Goal: Information Seeking & Learning: Check status

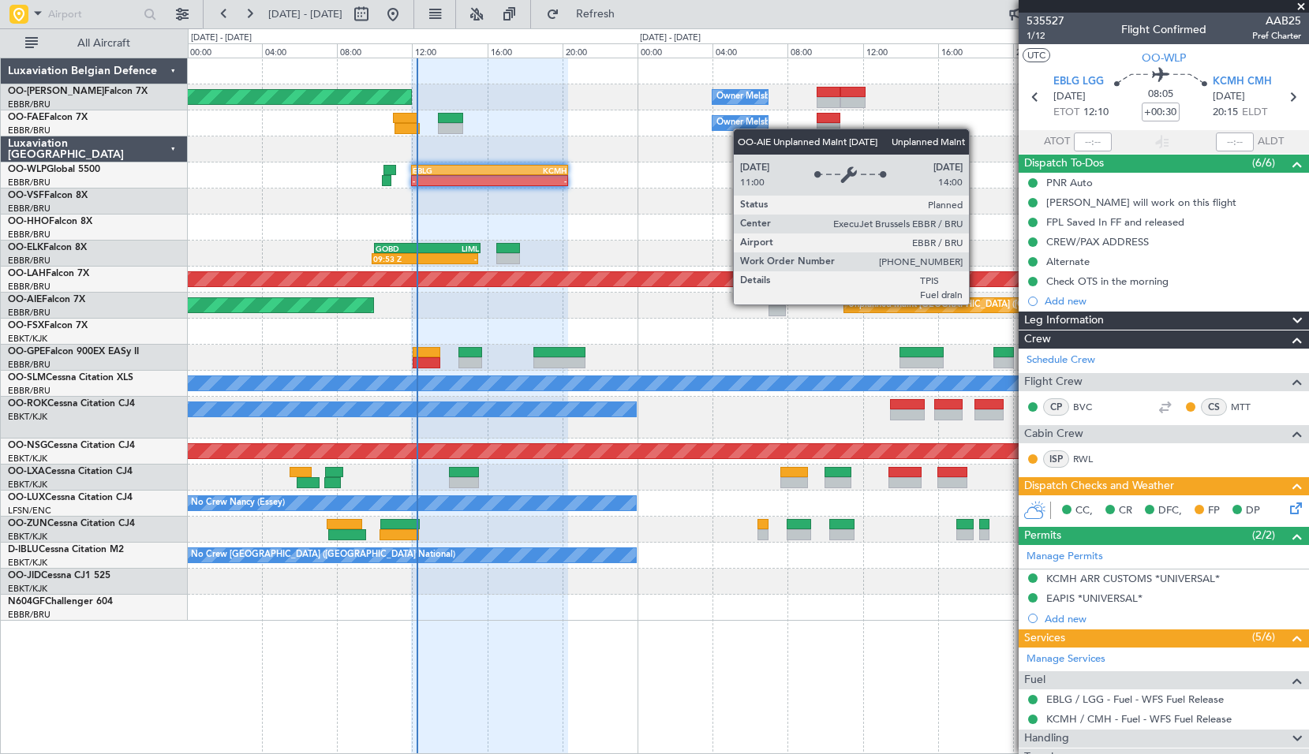
scroll to position [328, 0]
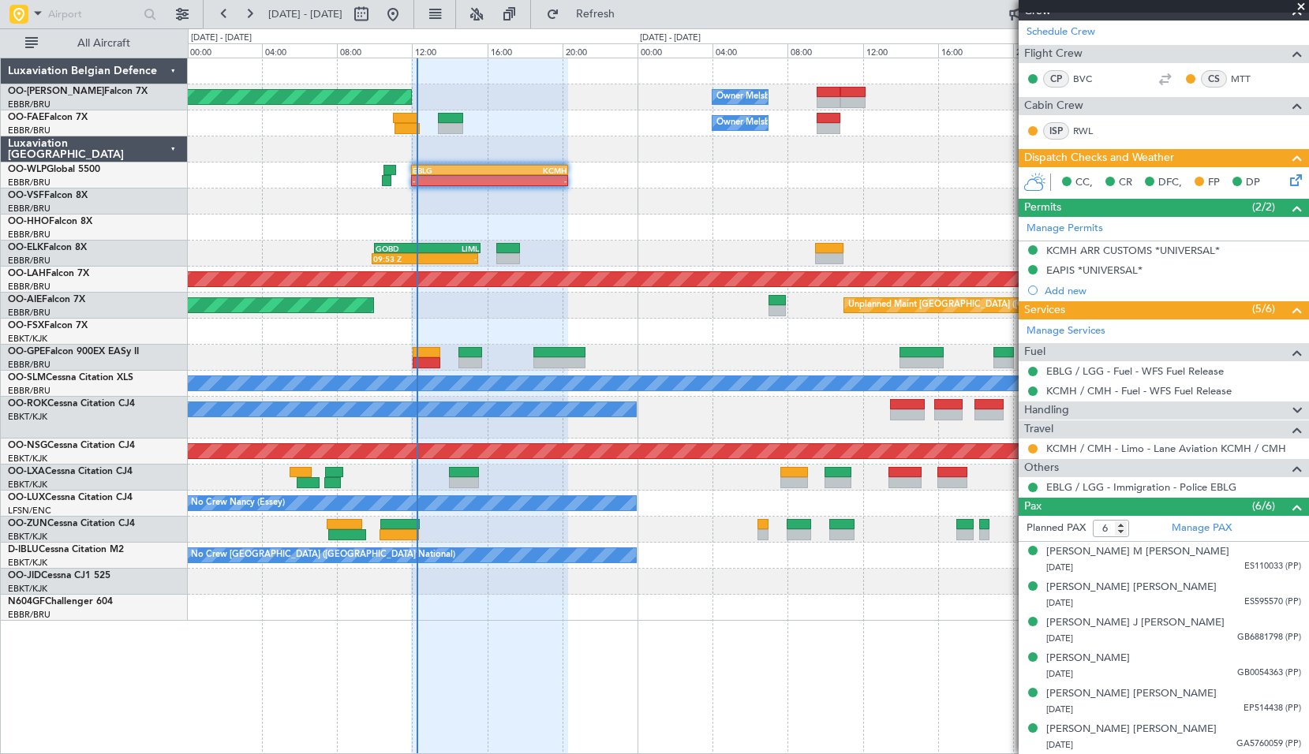
click at [1300, 6] on span at bounding box center [1301, 7] width 16 height 14
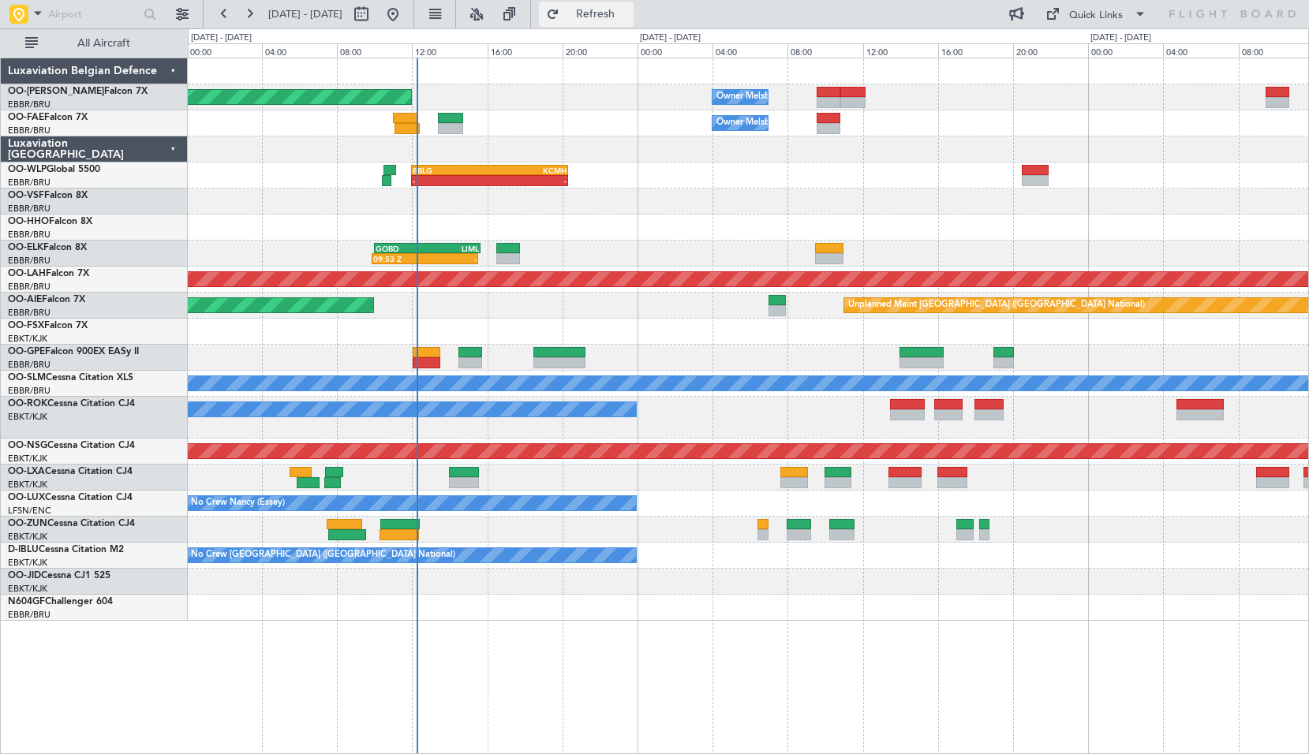
click at [625, 21] on button "Refresh" at bounding box center [586, 14] width 95 height 25
click at [32, 13] on span at bounding box center [37, 13] width 19 height 20
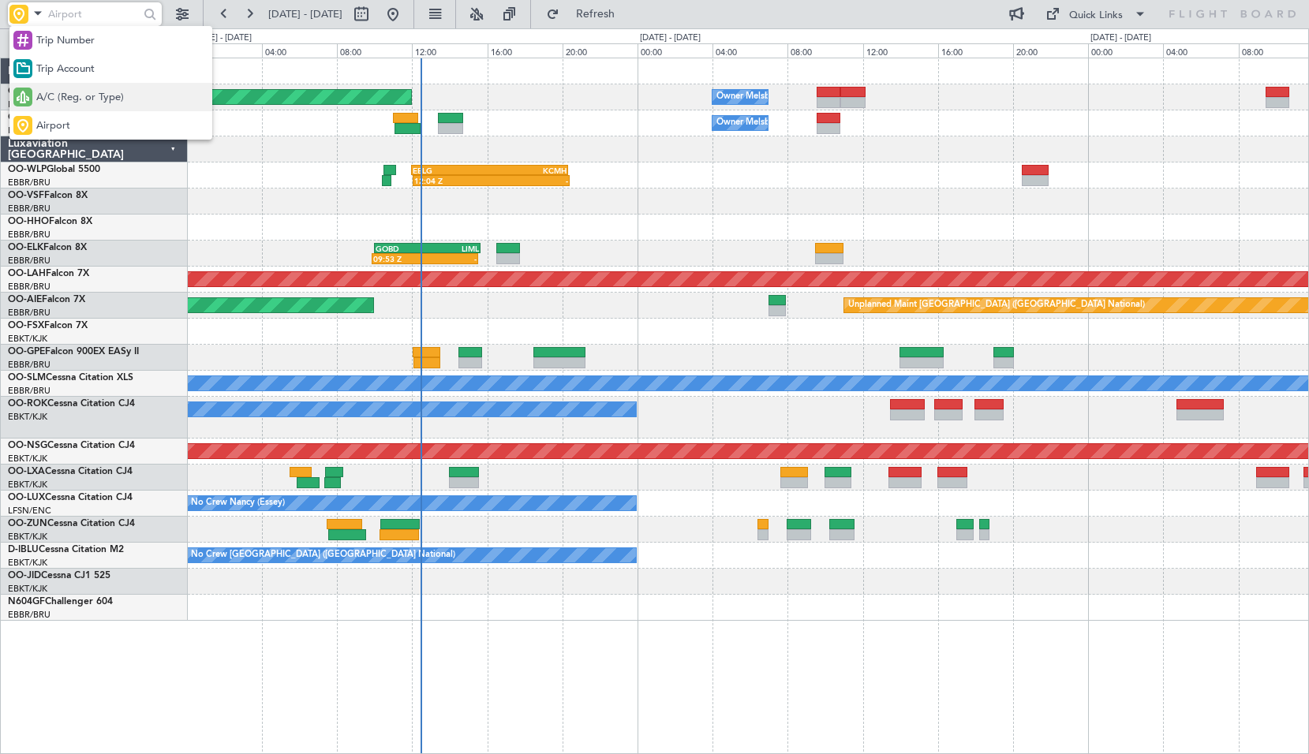
click at [68, 102] on span "A/C (Reg. or Type)" at bounding box center [80, 98] width 88 height 16
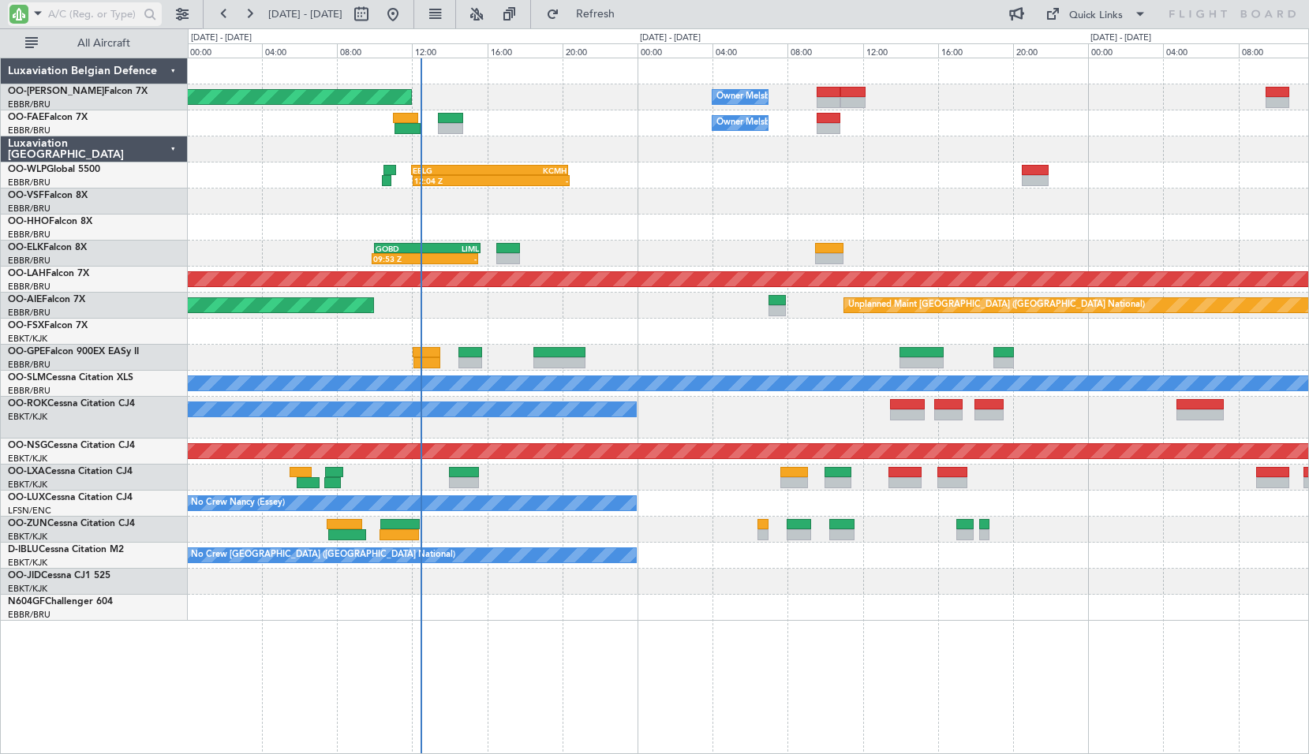
click at [71, 16] on input "text" at bounding box center [93, 14] width 91 height 24
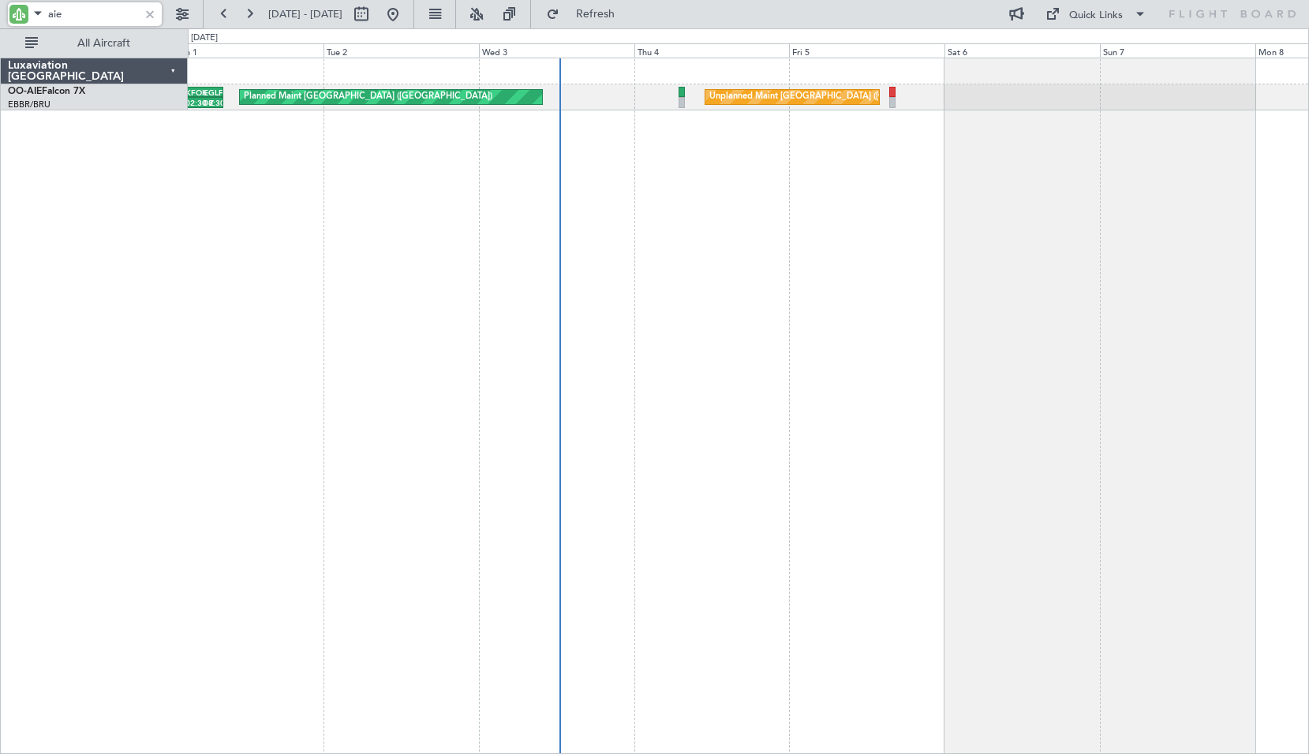
click at [609, 241] on div "Unplanned Maint [GEOGRAPHIC_DATA] ([GEOGRAPHIC_DATA] National) Planned Maint [G…" at bounding box center [748, 406] width 1121 height 697
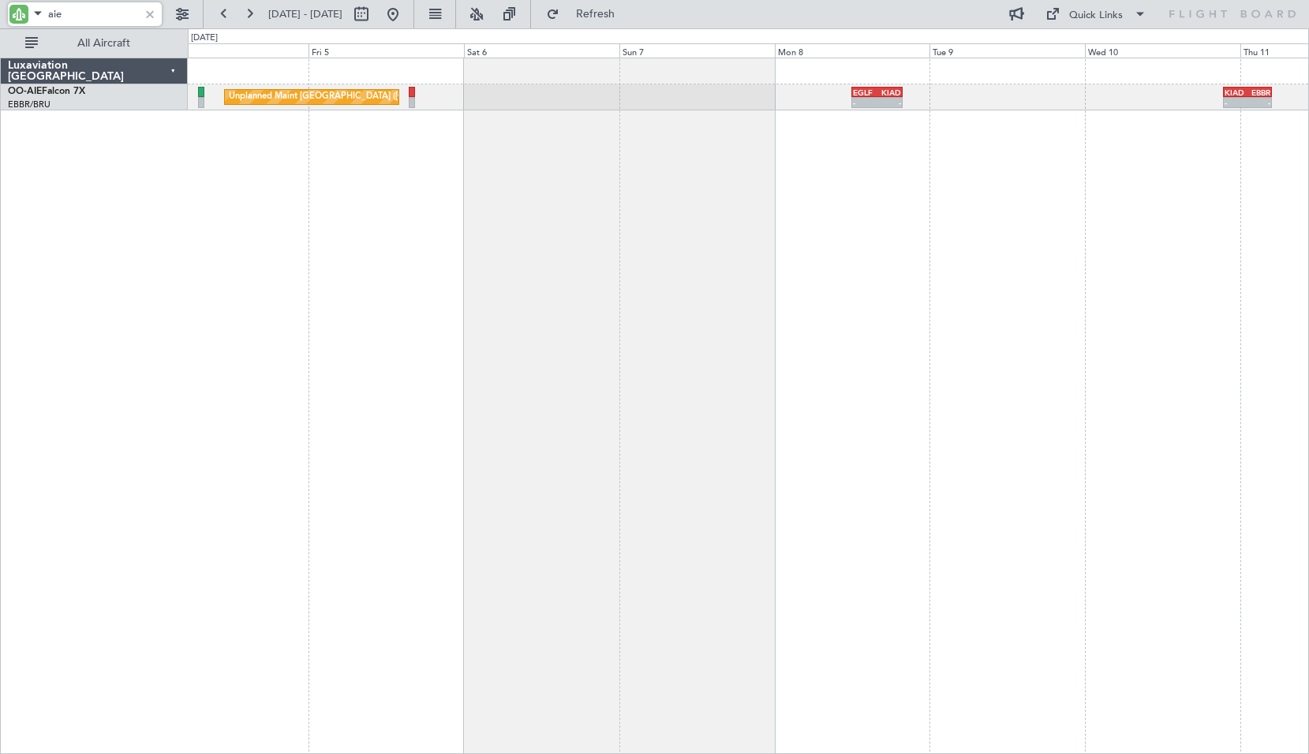
click at [800, 248] on div "Unplanned Maint [GEOGRAPHIC_DATA] ([GEOGRAPHIC_DATA] National) EGLF 12:00 Z KIA…" at bounding box center [748, 406] width 1121 height 697
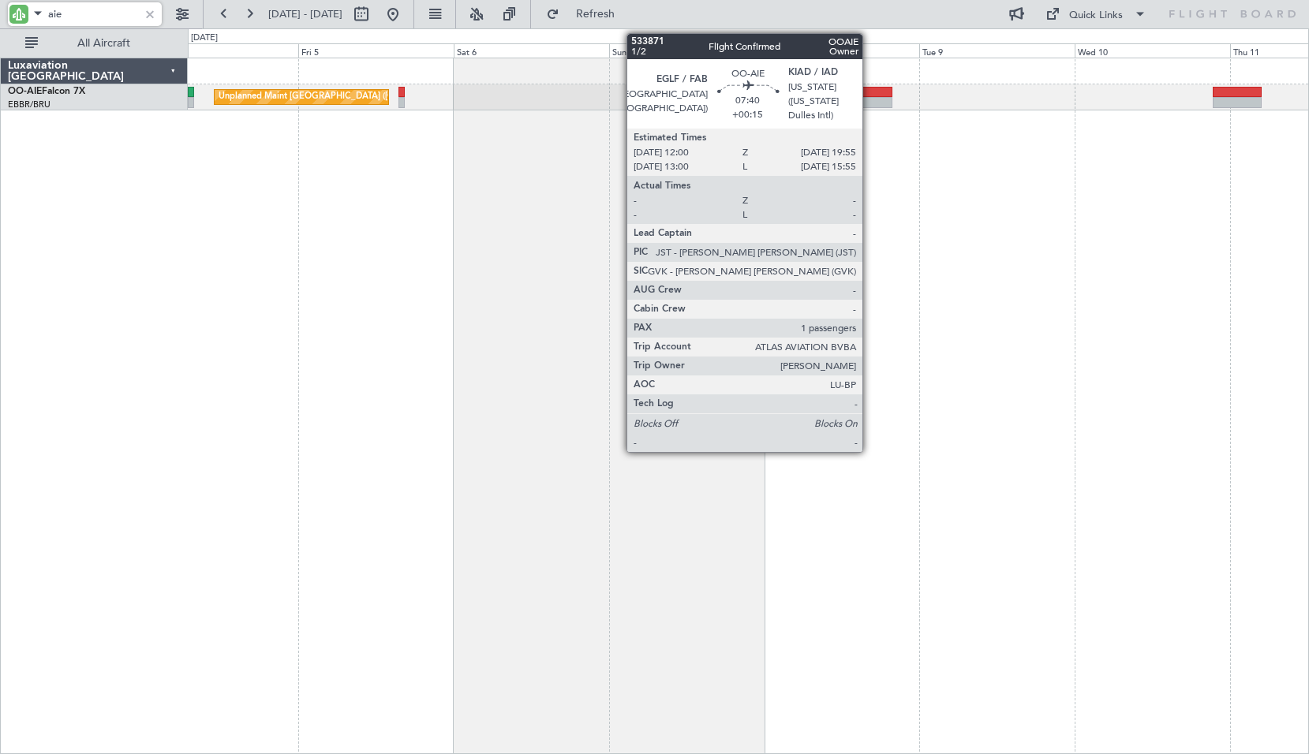
click at [870, 99] on div at bounding box center [866, 102] width 51 height 11
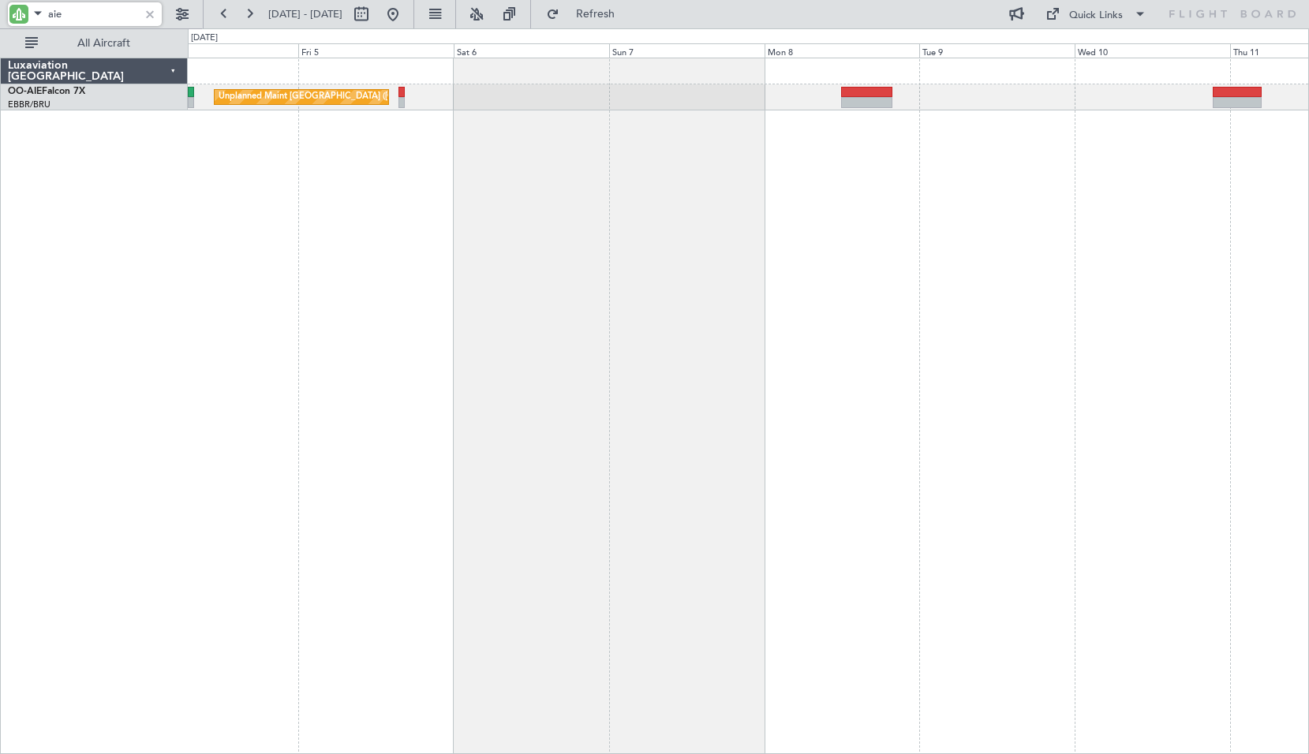
click at [887, 208] on div "Unplanned Maint [GEOGRAPHIC_DATA] ([GEOGRAPHIC_DATA] National) Planned Maint [G…" at bounding box center [748, 406] width 1121 height 697
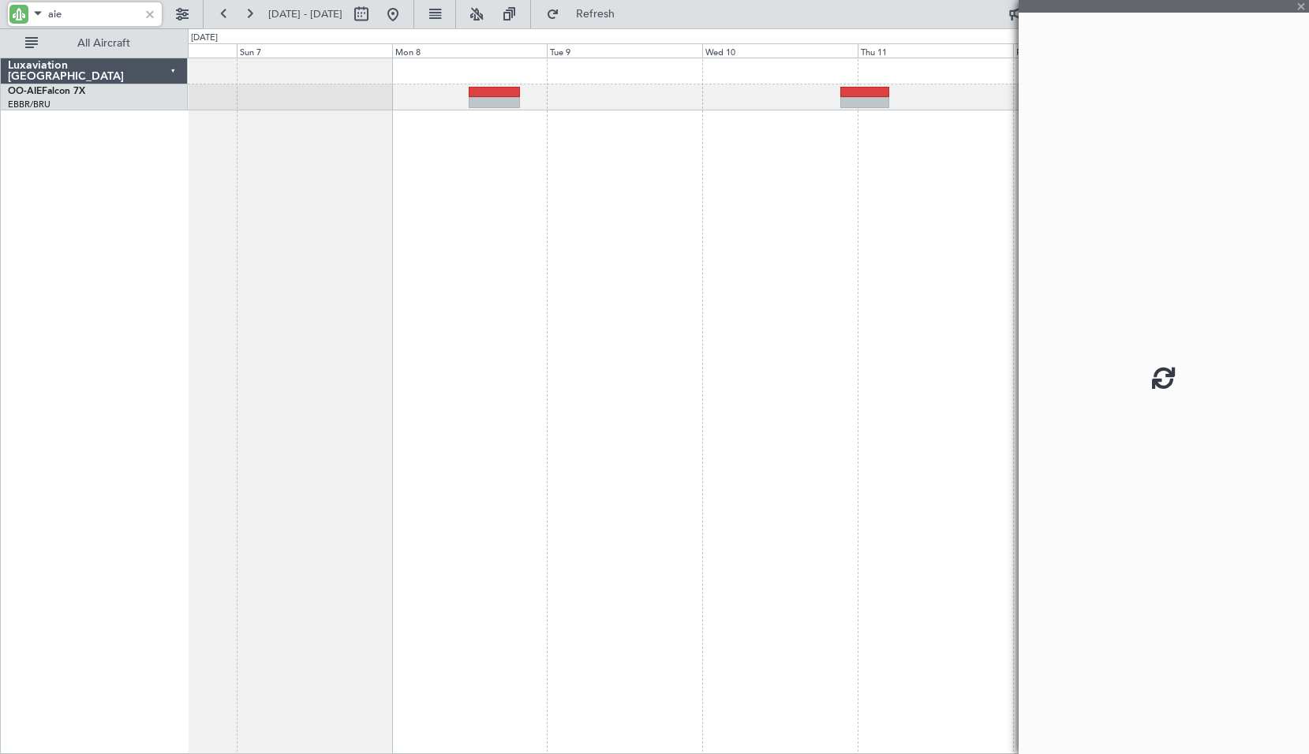
click at [545, 294] on div "Unplanned Maint [GEOGRAPHIC_DATA] ([GEOGRAPHIC_DATA] National)" at bounding box center [748, 406] width 1121 height 697
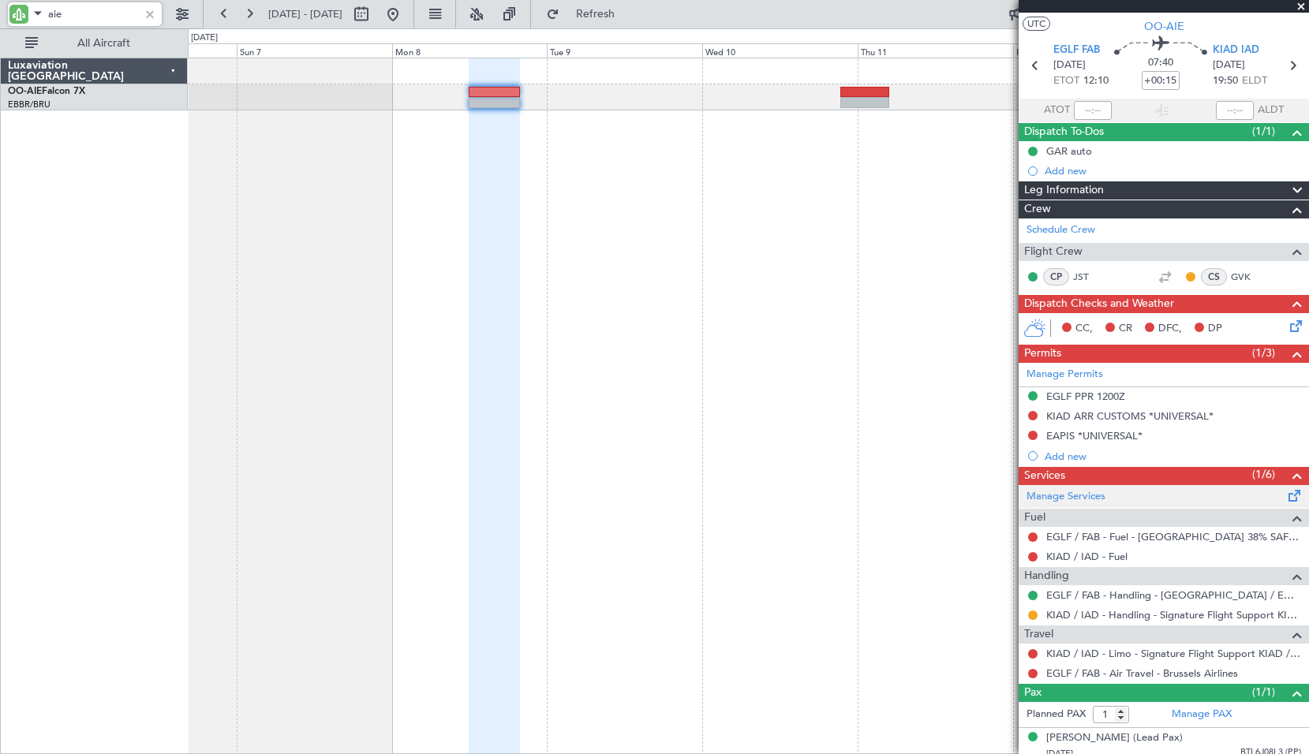
scroll to position [56, 0]
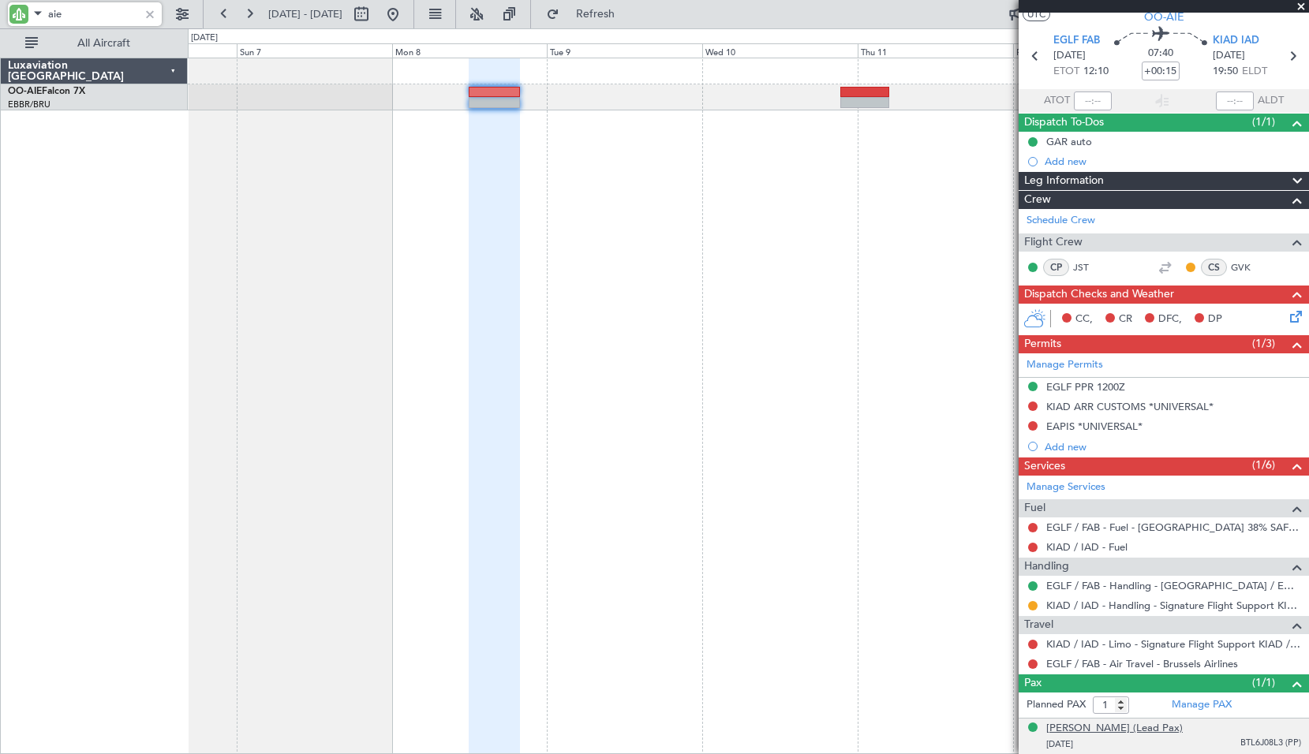
type input "aie"
click at [1116, 721] on div "[PERSON_NAME] (Lead Pax)" at bounding box center [1114, 729] width 137 height 16
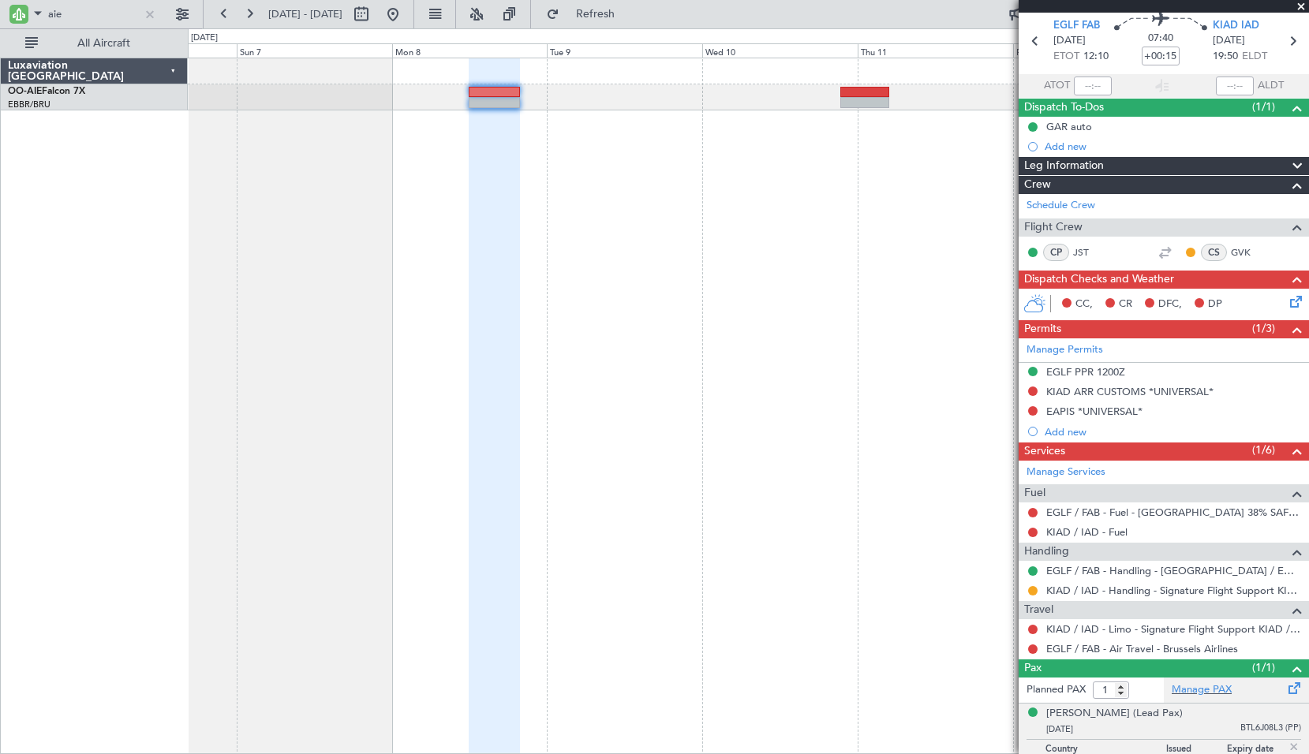
click at [1285, 683] on span at bounding box center [1294, 685] width 19 height 12
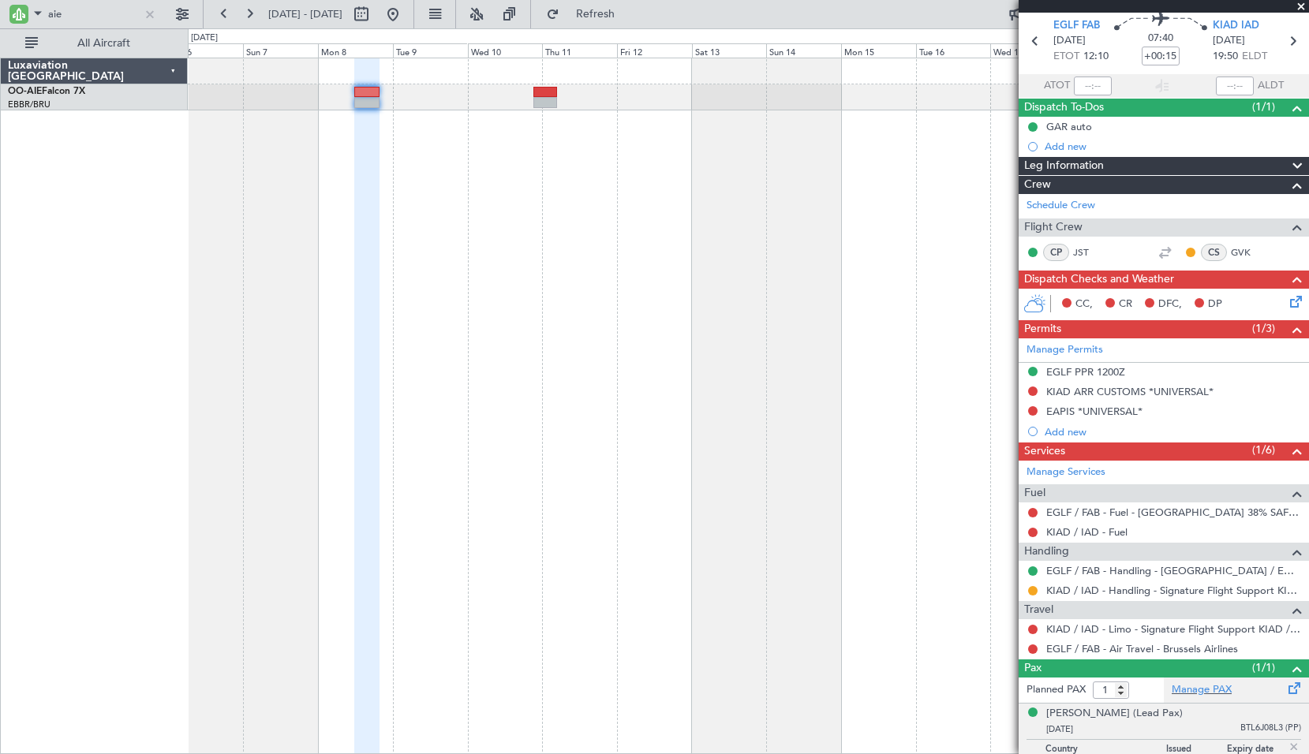
click at [1285, 688] on span at bounding box center [1294, 685] width 19 height 12
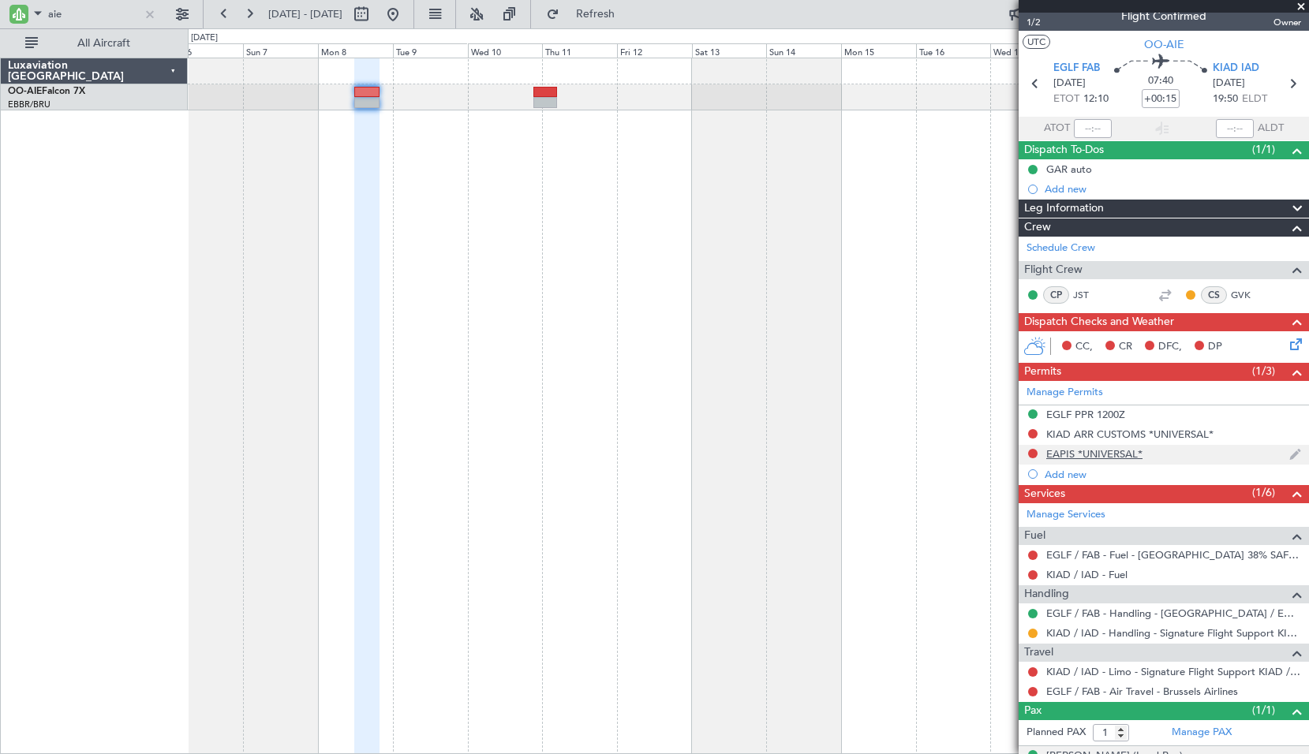
scroll to position [0, 0]
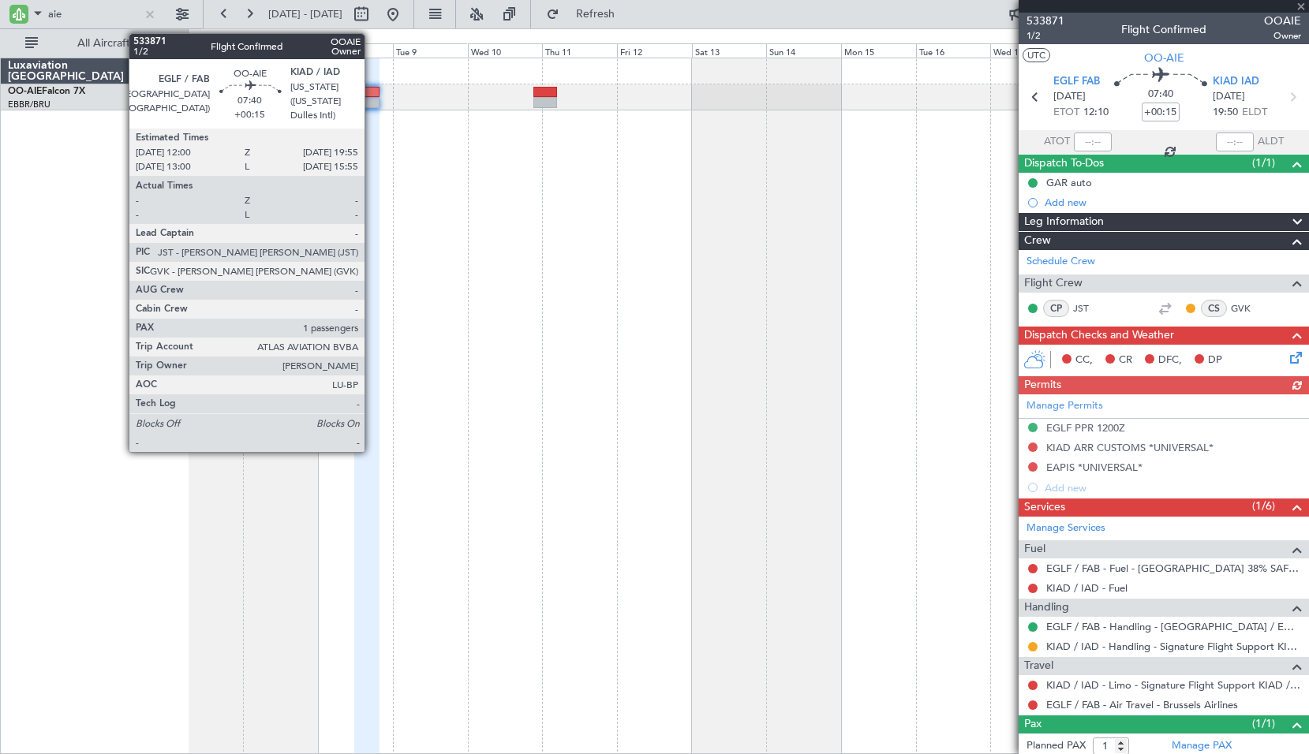
click at [372, 95] on div at bounding box center [366, 92] width 25 height 11
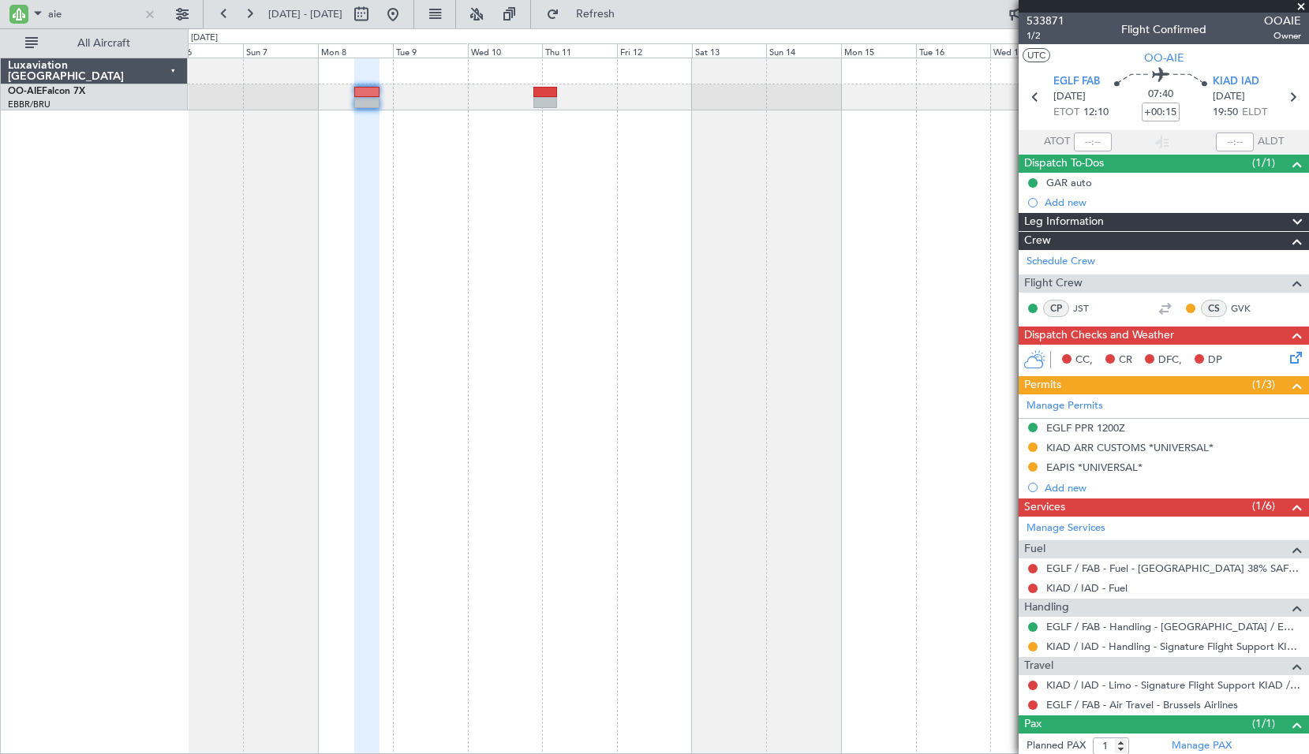
drag, startPoint x: 1186, startPoint y: 140, endPoint x: 941, endPoint y: 371, distance: 337.2
click at [1180, 137] on section "ATOT ALDT" at bounding box center [1164, 142] width 290 height 24
